Goal: Transaction & Acquisition: Purchase product/service

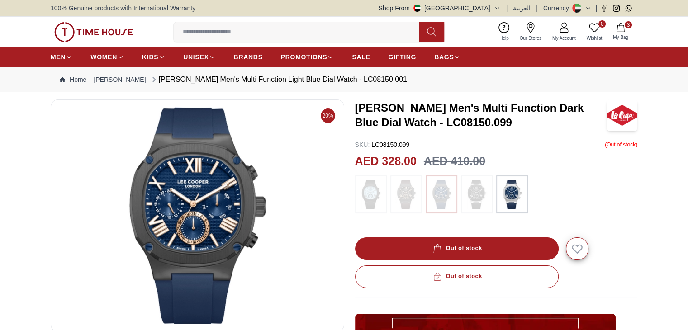
click at [622, 29] on icon "button" at bounding box center [620, 27] width 9 height 9
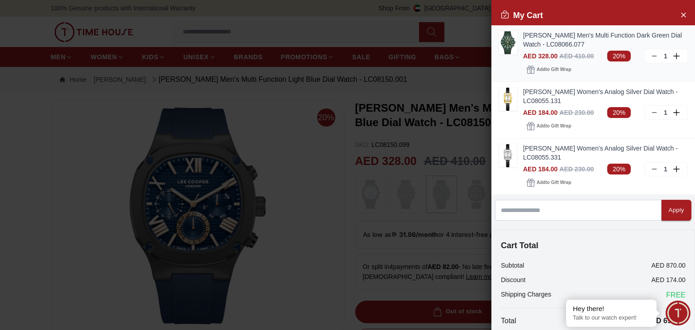
click at [650, 54] on icon at bounding box center [653, 55] width 7 height 7
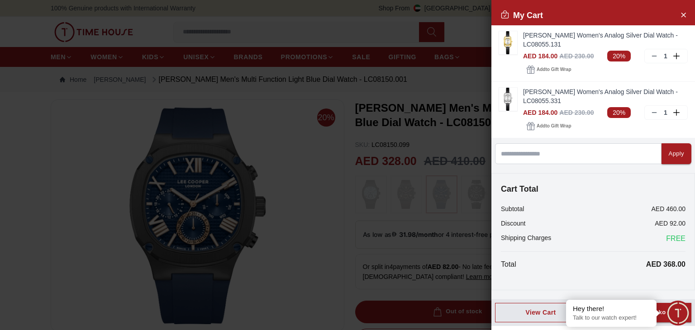
drag, startPoint x: 66, startPoint y: 108, endPoint x: 71, endPoint y: 102, distance: 8.1
click at [67, 107] on div at bounding box center [347, 165] width 695 height 330
click at [544, 274] on div "Cart Total Subtotal AED 460.00 Discount AED 92.00 Shipping Charges FREE Total A…" at bounding box center [592, 231] width 203 height 117
click at [454, 38] on div at bounding box center [347, 165] width 695 height 330
click at [686, 11] on icon "Close Account" at bounding box center [682, 14] width 7 height 11
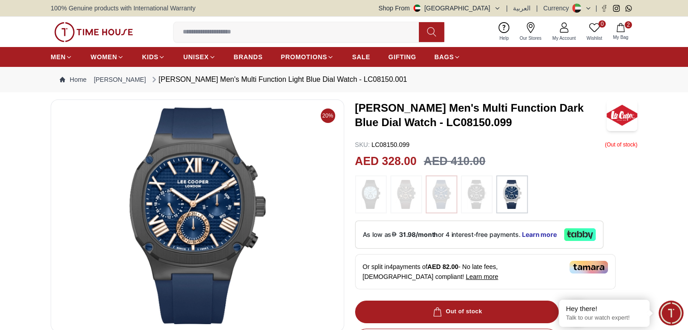
click at [371, 193] on img at bounding box center [370, 194] width 23 height 29
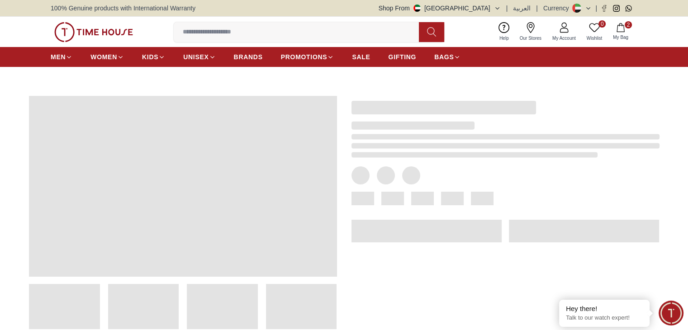
click at [405, 196] on div at bounding box center [505, 199] width 308 height 14
